Goal: Information Seeking & Learning: Learn about a topic

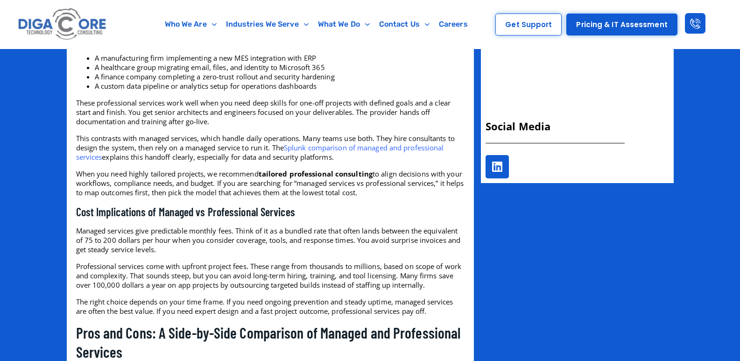
scroll to position [700, 0]
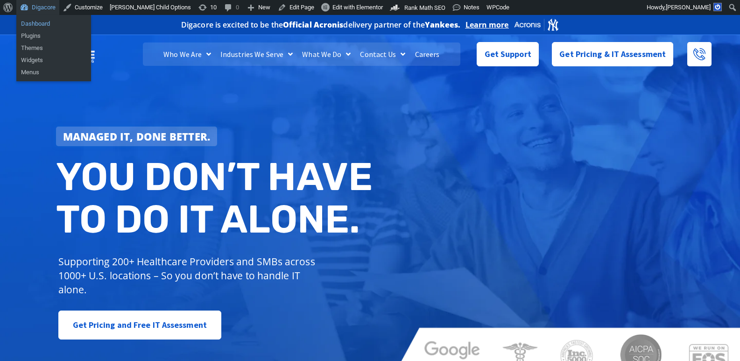
click at [41, 25] on link "Dashboard" at bounding box center [53, 24] width 75 height 12
